Goal: Task Accomplishment & Management: Complete application form

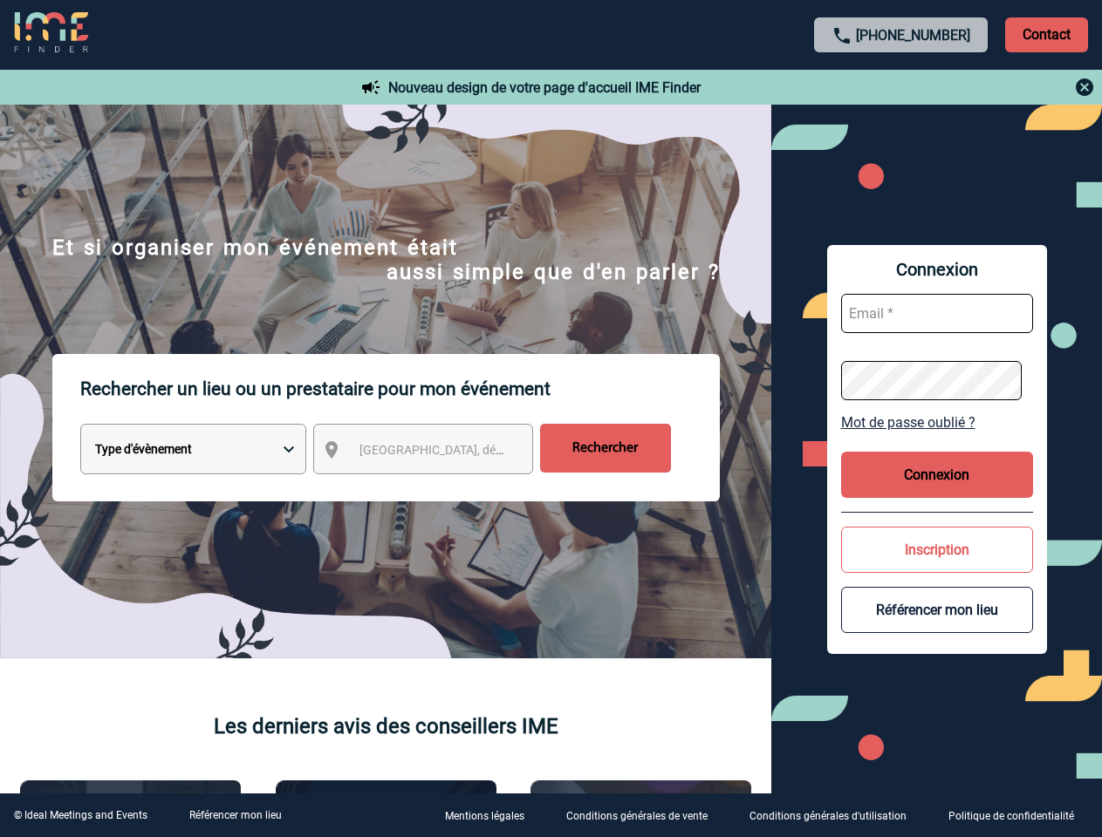
click at [550, 419] on p "Rechercher un lieu ou un prestataire pour mon événement" at bounding box center [399, 389] width 639 height 70
click at [1046, 34] on p "Contact" at bounding box center [1046, 34] width 83 height 35
click at [901, 87] on div at bounding box center [901, 87] width 388 height 21
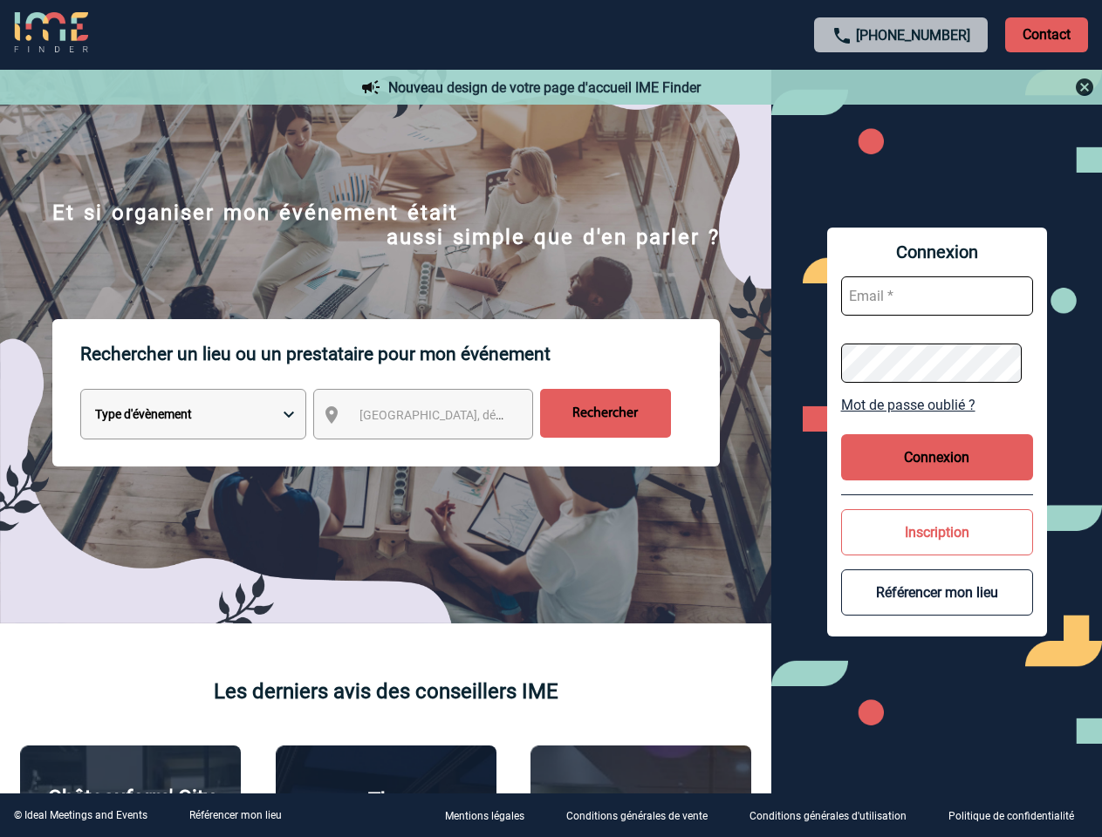
click at [439, 453] on div at bounding box center [454, 345] width 909 height 691
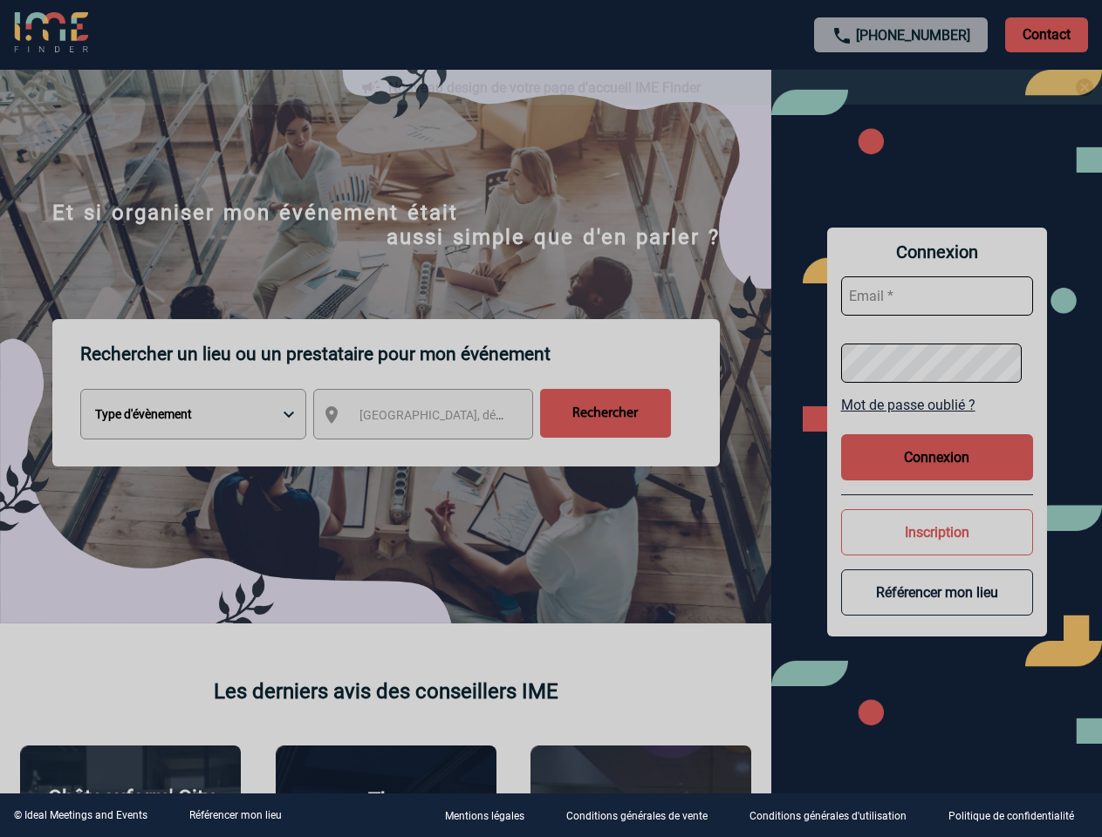
click at [937, 422] on div at bounding box center [551, 418] width 1102 height 837
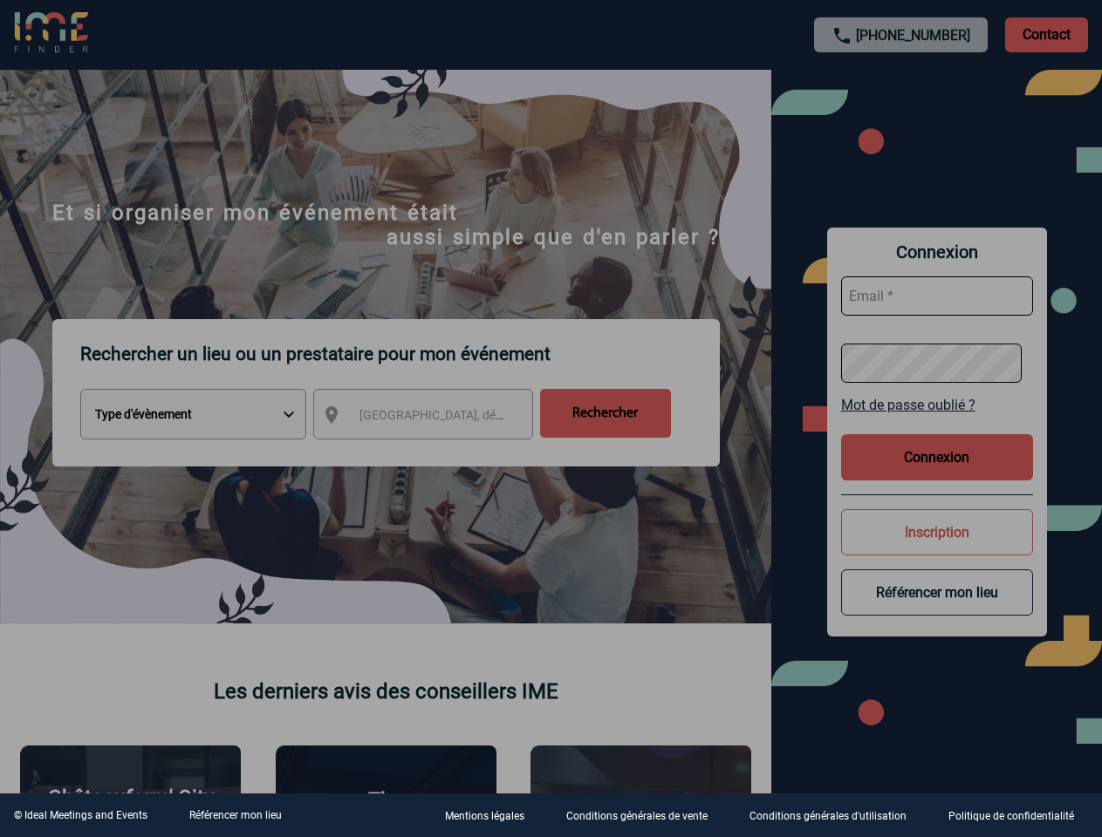
click at [937, 475] on div at bounding box center [551, 418] width 1102 height 837
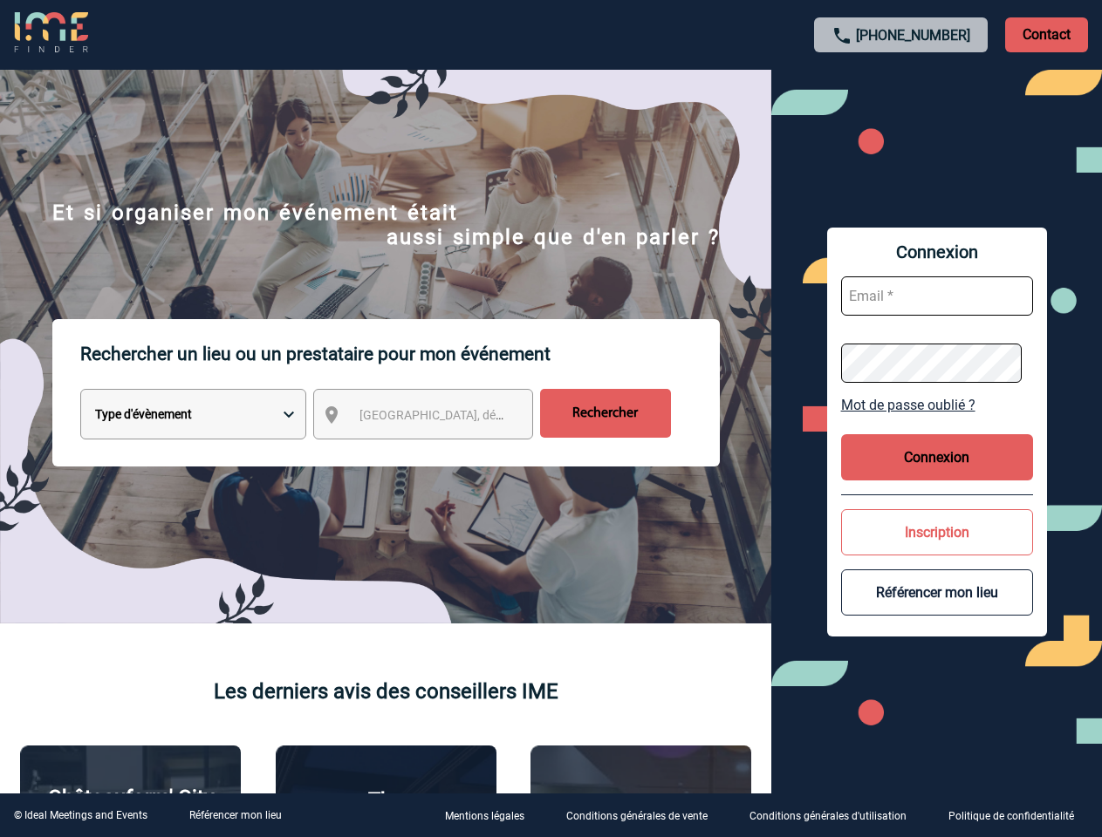
click at [937, 550] on button "Inscription" at bounding box center [937, 532] width 192 height 46
click at [937, 610] on button "Référencer mon lieu" at bounding box center [937, 593] width 192 height 46
click at [235, 816] on link "Référencer mon lieu" at bounding box center [235, 816] width 92 height 12
